Goal: Transaction & Acquisition: Download file/media

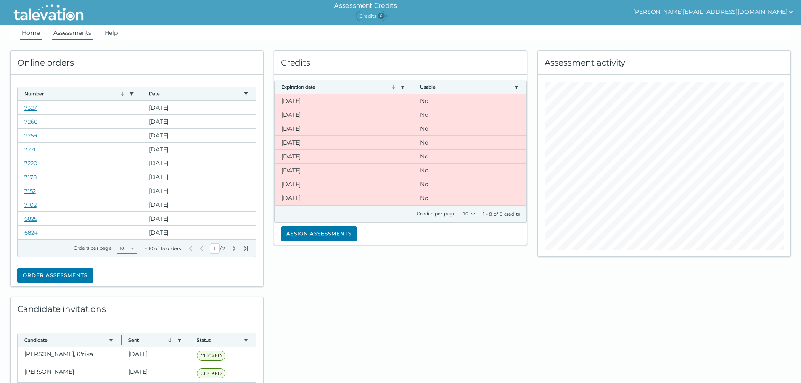
click at [77, 33] on link "Assessments" at bounding box center [72, 32] width 41 height 15
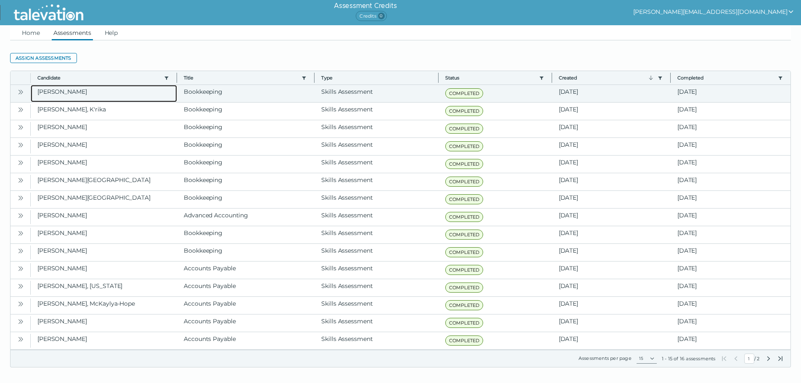
click at [53, 93] on clr-dg-cell "[PERSON_NAME]" at bounding box center [104, 93] width 146 height 17
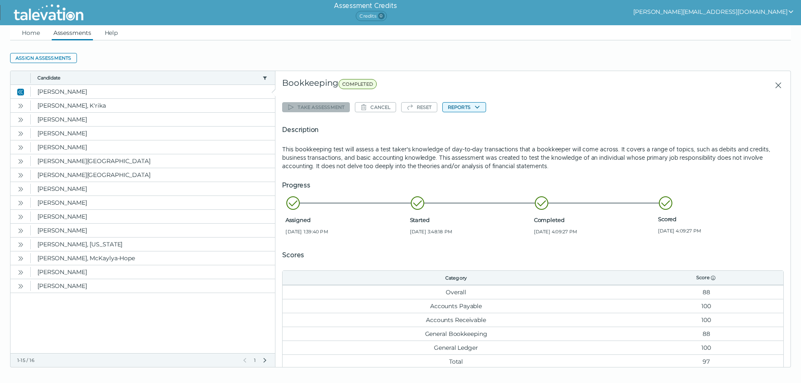
click at [467, 109] on button "Reports" at bounding box center [464, 107] width 44 height 10
click at [467, 123] on button "Bookkeeping" at bounding box center [468, 124] width 50 height 10
click at [20, 105] on icon "Open" at bounding box center [20, 106] width 7 height 7
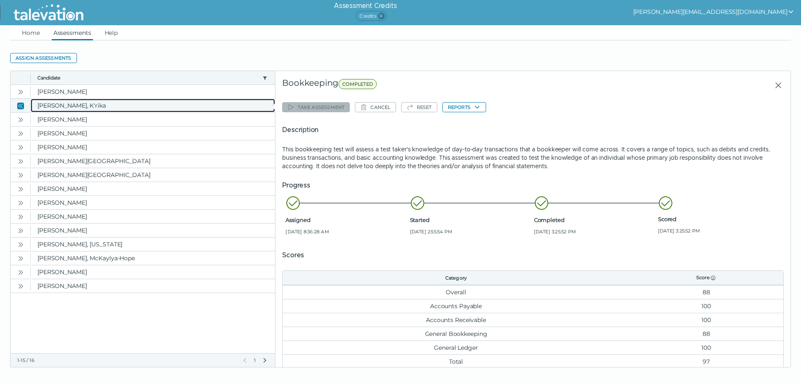
click at [53, 106] on clr-dg-cell "[PERSON_NAME], K'rika" at bounding box center [153, 105] width 244 height 13
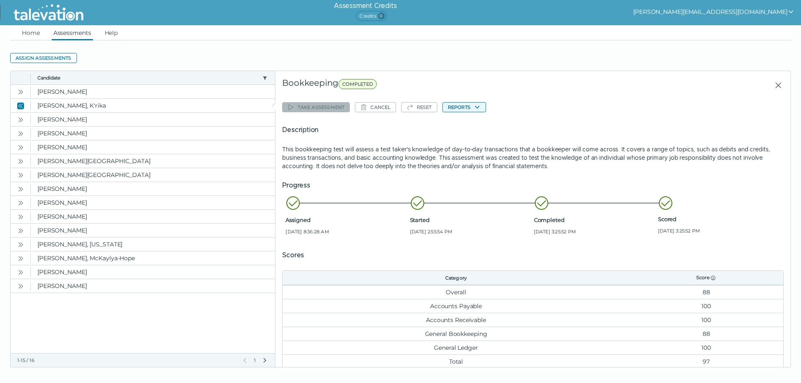
click at [462, 107] on button "Reports" at bounding box center [464, 107] width 44 height 10
click at [592, 120] on div "Take assessment Cancel Reset Reports Bookkeeping Description This bookkeeping t…" at bounding box center [533, 234] width 502 height 269
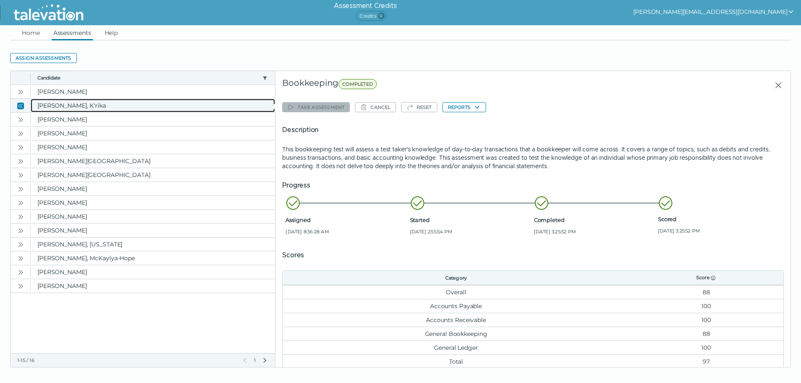
click at [49, 105] on clr-dg-cell "[PERSON_NAME], K'rika" at bounding box center [153, 105] width 244 height 13
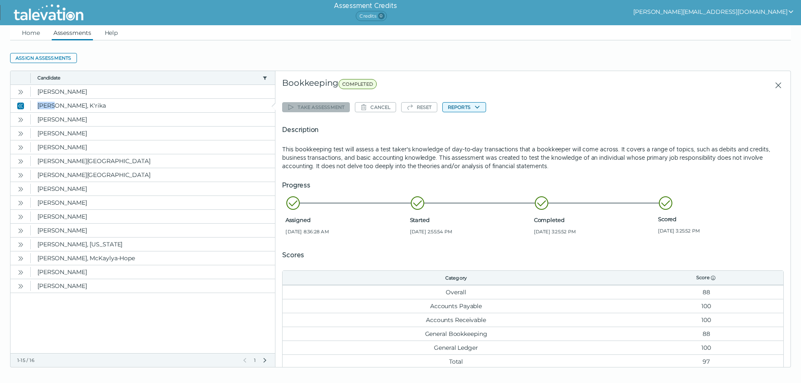
click at [477, 110] on icon "button" at bounding box center [477, 107] width 7 height 7
click at [474, 121] on button "Bookkeeping" at bounding box center [468, 124] width 50 height 10
